Goal: Navigation & Orientation: Find specific page/section

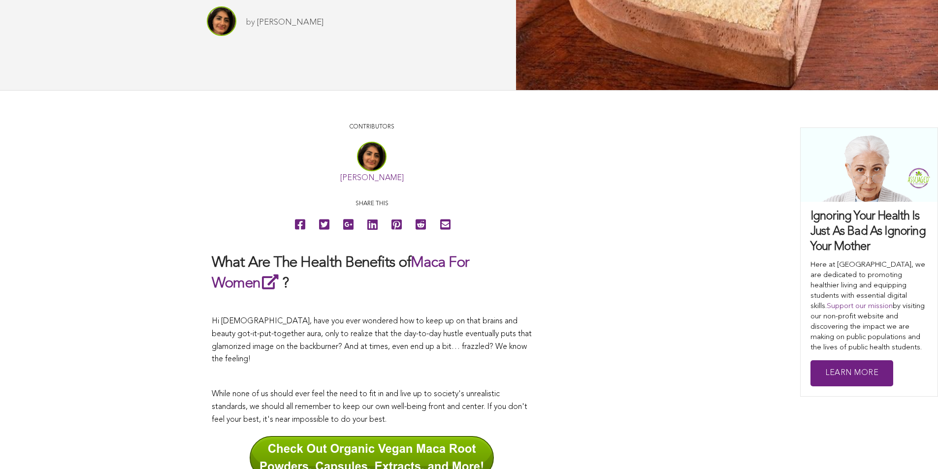
scroll to position [174, 0]
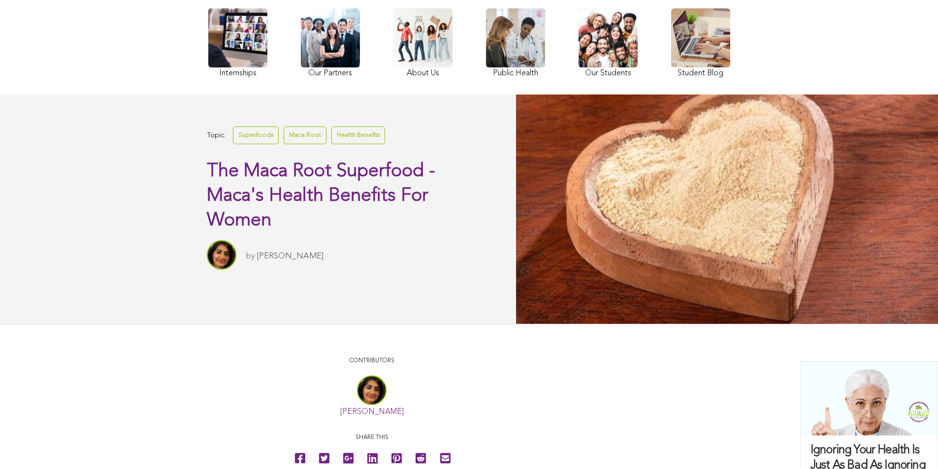
click at [578, 78] on link at bounding box center [607, 44] width 59 height 72
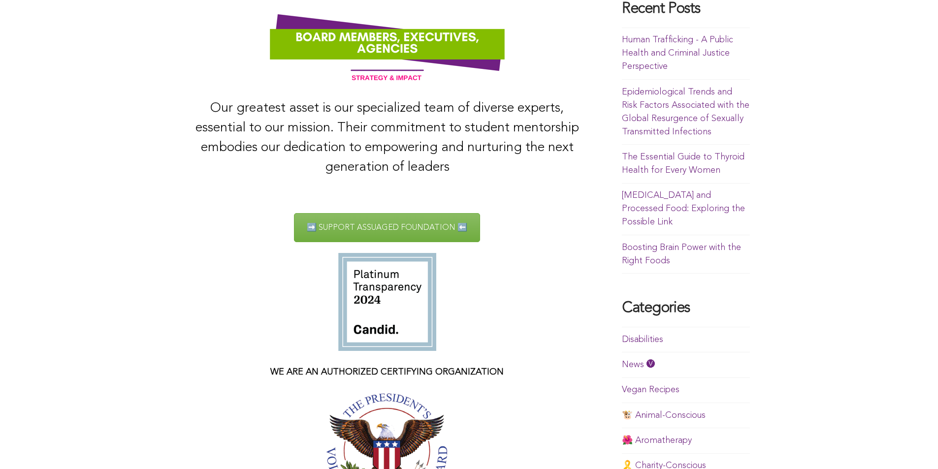
scroll to position [56, 0]
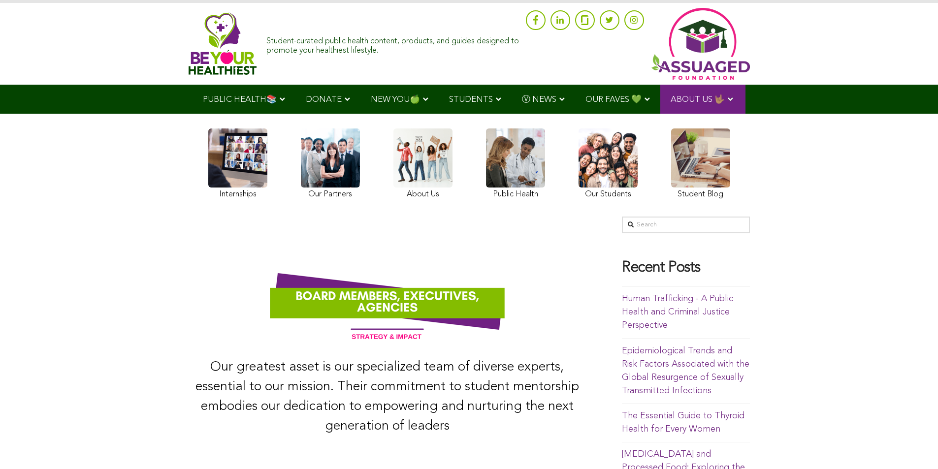
click at [578, 196] on link at bounding box center [607, 165] width 59 height 73
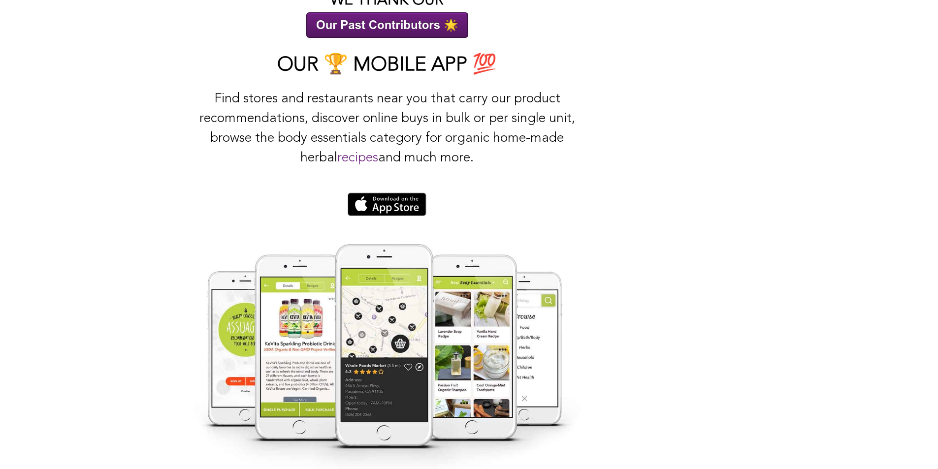
scroll to position [1831, 0]
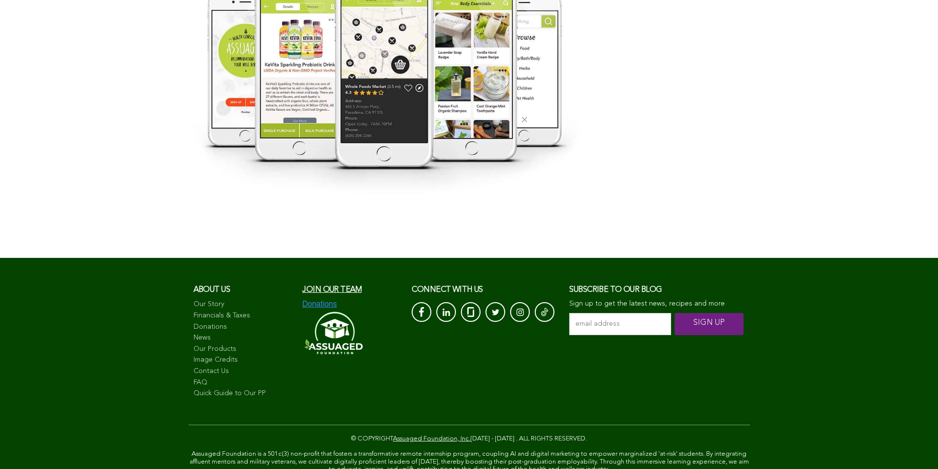
click at [193, 311] on link "Financials & Taxes" at bounding box center [242, 316] width 99 height 10
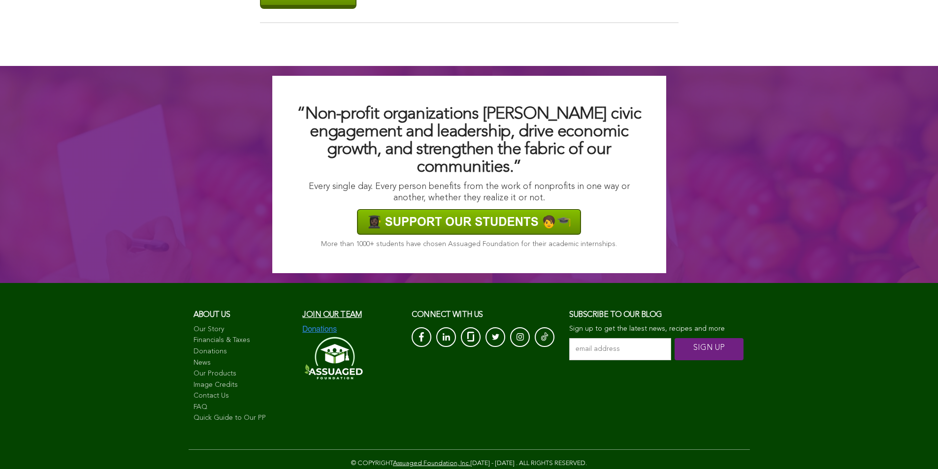
scroll to position [739, 0]
